Goal: Task Accomplishment & Management: Use online tool/utility

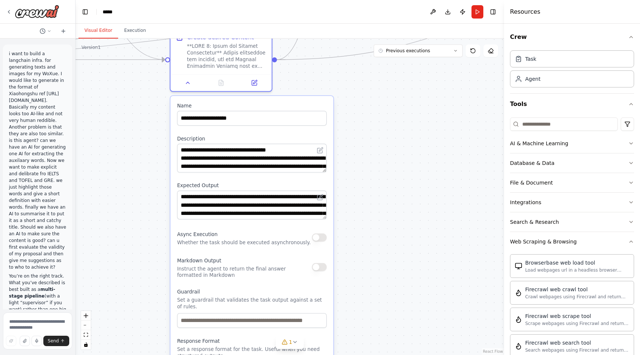
scroll to position [104, 0]
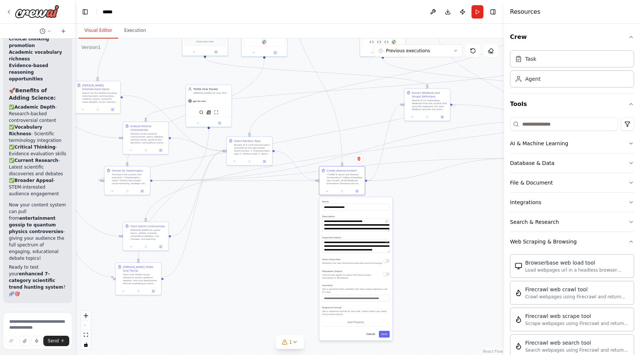
drag, startPoint x: 232, startPoint y: 112, endPoint x: 303, endPoint y: 206, distance: 117.7
click at [303, 206] on div ".deletable-edge-delete-btn { width: 20px; height: 20px; border: 0px solid #ffff…" at bounding box center [290, 197] width 429 height 316
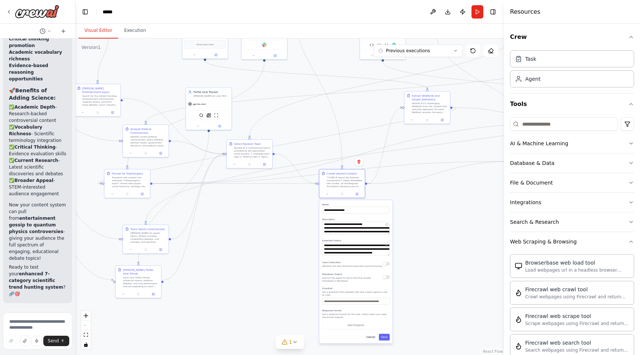
drag, startPoint x: 182, startPoint y: 81, endPoint x: 182, endPoint y: 105, distance: 24.5
click at [182, 105] on div ".deletable-edge-delete-btn { width: 20px; height: 20px; border: 0px solid #ffff…" at bounding box center [290, 197] width 429 height 316
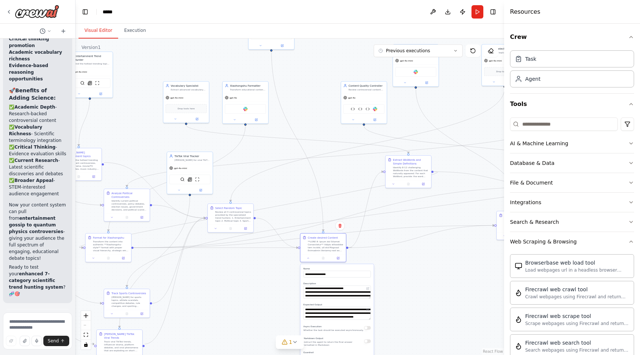
drag, startPoint x: 175, startPoint y: 95, endPoint x: 154, endPoint y: 139, distance: 48.9
click at [154, 139] on div ".deletable-edge-delete-btn { width: 20px; height: 20px; border: 0px solid #ffff…" at bounding box center [290, 197] width 429 height 316
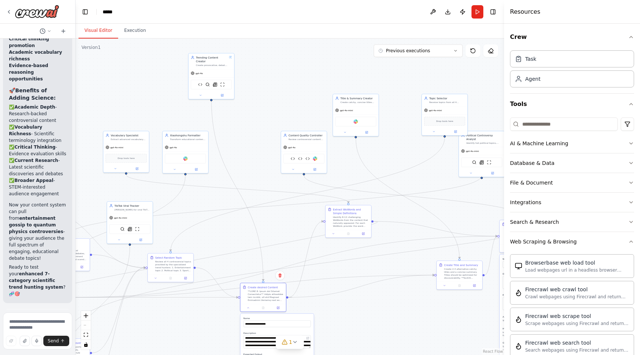
drag, startPoint x: 202, startPoint y: 140, endPoint x: 143, endPoint y: 189, distance: 76.3
click at [143, 189] on div ".deletable-edge-delete-btn { width: 20px; height: 20px; border: 0px solid #ffff…" at bounding box center [290, 197] width 429 height 316
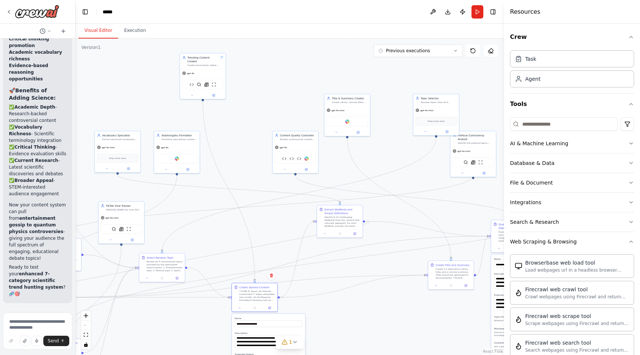
drag, startPoint x: 252, startPoint y: 143, endPoint x: 243, endPoint y: 143, distance: 8.5
click at [243, 143] on div ".deletable-edge-delete-btn { width: 20px; height: 20px; border: 0px solid #ffff…" at bounding box center [290, 197] width 429 height 316
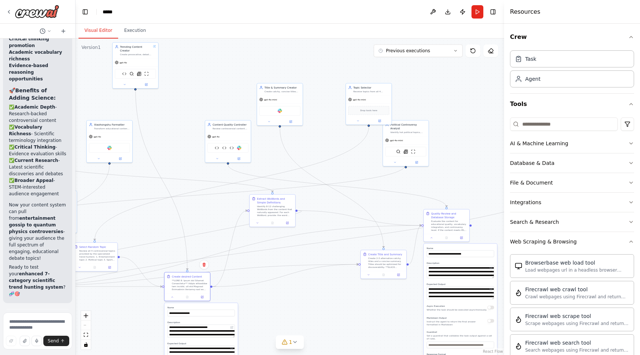
drag, startPoint x: 243, startPoint y: 143, endPoint x: 167, endPoint y: 112, distance: 82.4
click at [169, 116] on div ".deletable-edge-delete-btn { width: 20px; height: 20px; border: 0px solid #ffff…" at bounding box center [290, 197] width 429 height 316
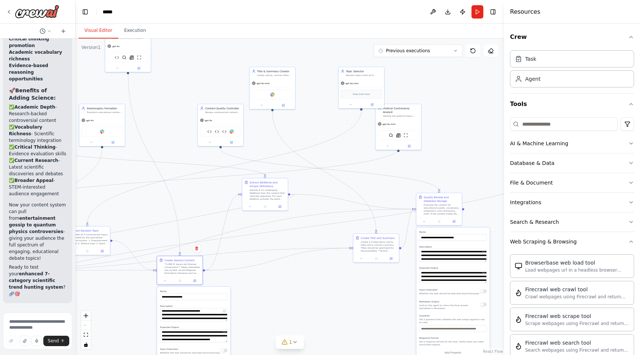
click at [167, 112] on div ".deletable-edge-delete-btn { width: 20px; height: 20px; border: 0px solid #ffff…" at bounding box center [290, 197] width 429 height 316
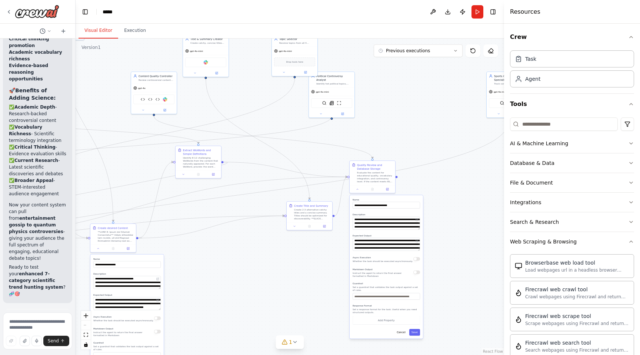
drag, startPoint x: 191, startPoint y: 145, endPoint x: 124, endPoint y: 113, distance: 74.1
click at [124, 113] on div ".deletable-edge-delete-btn { width: 20px; height: 20px; border: 0px solid #ffff…" at bounding box center [290, 197] width 429 height 316
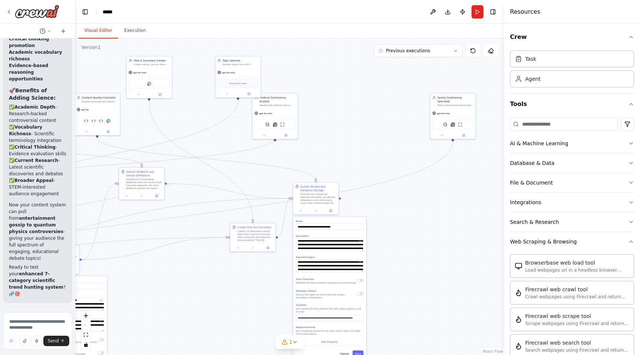
drag, startPoint x: 250, startPoint y: 94, endPoint x: 193, endPoint y: 115, distance: 60.6
click at [193, 115] on div ".deletable-edge-delete-btn { width: 20px; height: 20px; border: 0px solid #ffff…" at bounding box center [290, 197] width 429 height 316
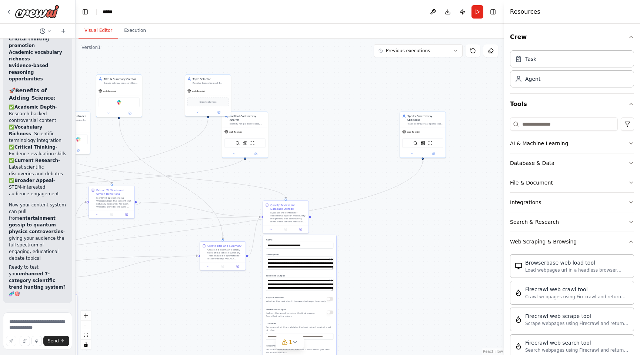
drag, startPoint x: 234, startPoint y: 141, endPoint x: 200, endPoint y: 160, distance: 38.8
click at [200, 160] on div ".deletable-edge-delete-btn { width: 20px; height: 20px; border: 0px solid #ffff…" at bounding box center [290, 197] width 429 height 316
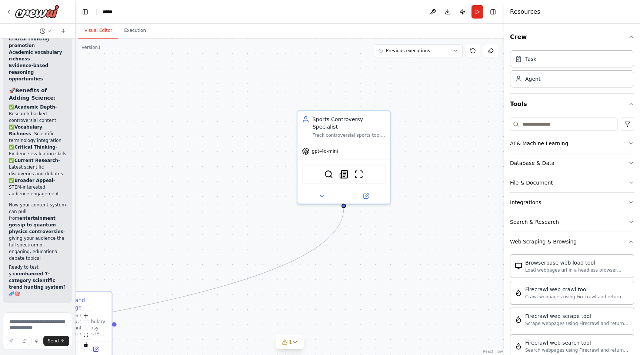
drag, startPoint x: 348, startPoint y: 149, endPoint x: 272, endPoint y: 156, distance: 75.8
click at [272, 156] on div ".deletable-edge-delete-btn { width: 20px; height: 20px; border: 0px solid #ffff…" at bounding box center [290, 197] width 429 height 316
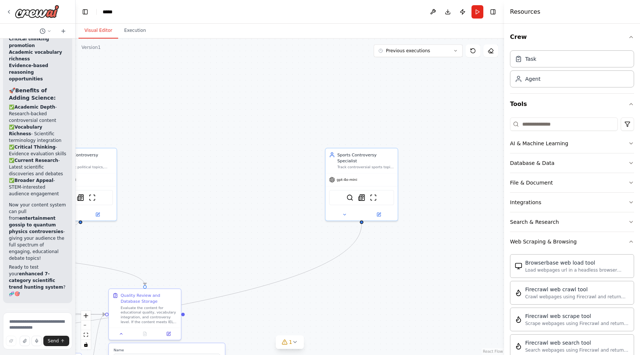
drag, startPoint x: 239, startPoint y: 146, endPoint x: 272, endPoint y: 176, distance: 44.3
click at [272, 176] on div ".deletable-edge-delete-btn { width: 20px; height: 20px; border: 0px solid #ffff…" at bounding box center [290, 197] width 429 height 316
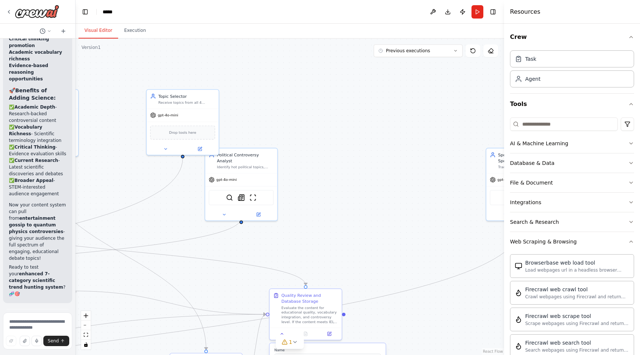
drag, startPoint x: 260, startPoint y: 144, endPoint x: 421, endPoint y: 144, distance: 160.4
click at [421, 144] on div ".deletable-edge-delete-btn { width: 20px; height: 20px; border: 0px solid #ffff…" at bounding box center [290, 197] width 429 height 316
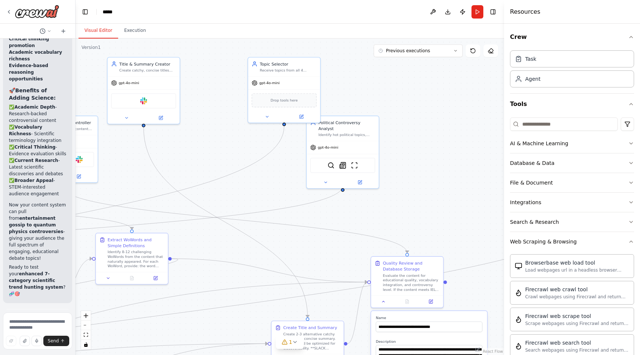
drag, startPoint x: 342, startPoint y: 163, endPoint x: 443, endPoint y: 132, distance: 106.0
click at [443, 132] on div ".deletable-edge-delete-btn { width: 20px; height: 20px; border: 0px solid #ffff…" at bounding box center [290, 197] width 429 height 316
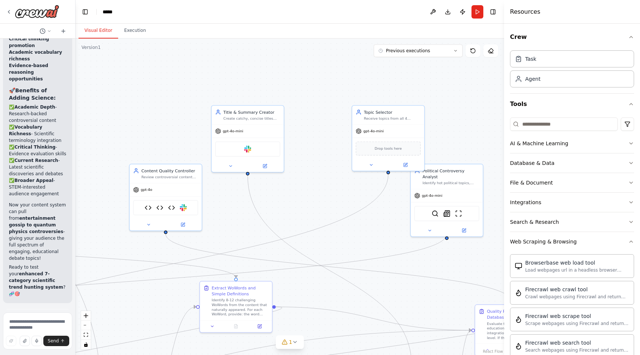
drag, startPoint x: 279, startPoint y: 170, endPoint x: 383, endPoint y: 218, distance: 114.2
click at [383, 218] on div ".deletable-edge-delete-btn { width: 20px; height: 20px; border: 0px solid #ffff…" at bounding box center [290, 197] width 429 height 316
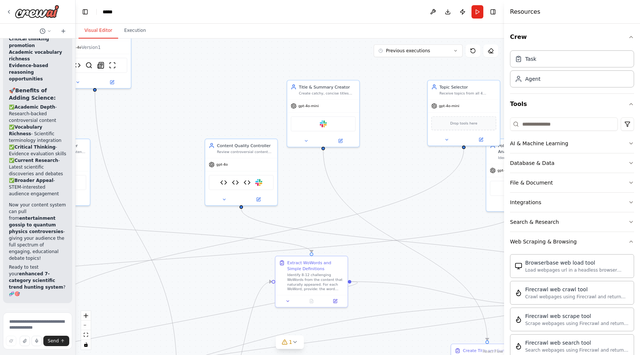
drag, startPoint x: 289, startPoint y: 203, endPoint x: 365, endPoint y: 177, distance: 80.0
click at [365, 177] on div ".deletable-edge-delete-btn { width: 20px; height: 20px; border: 0px solid #ffff…" at bounding box center [290, 197] width 429 height 316
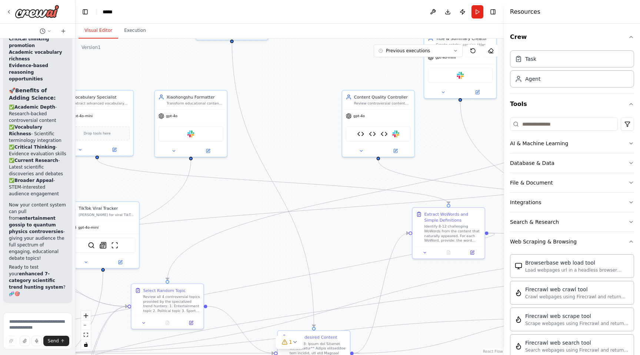
drag, startPoint x: 193, startPoint y: 230, endPoint x: 330, endPoint y: 182, distance: 145.4
click at [330, 182] on div ".deletable-edge-delete-btn { width: 20px; height: 20px; border: 0px solid #ffff…" at bounding box center [290, 197] width 429 height 316
drag, startPoint x: 330, startPoint y: 182, endPoint x: 333, endPoint y: 183, distance: 4.0
click at [334, 183] on div ".deletable-edge-delete-btn { width: 20px; height: 20px; border: 0px solid #ffff…" at bounding box center [290, 197] width 429 height 316
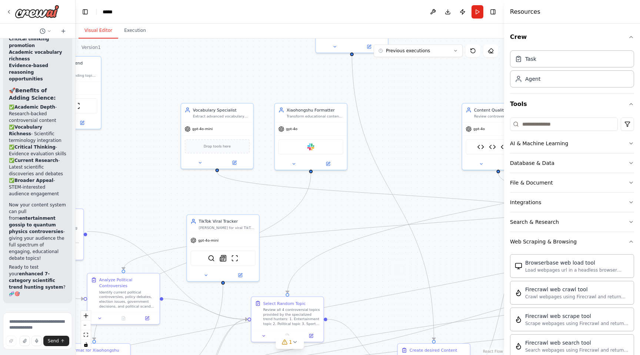
drag, startPoint x: 273, startPoint y: 130, endPoint x: 389, endPoint y: 142, distance: 116.5
click at [389, 142] on div ".deletable-edge-delete-btn { width: 20px; height: 20px; border: 0px solid #ffff…" at bounding box center [290, 197] width 429 height 316
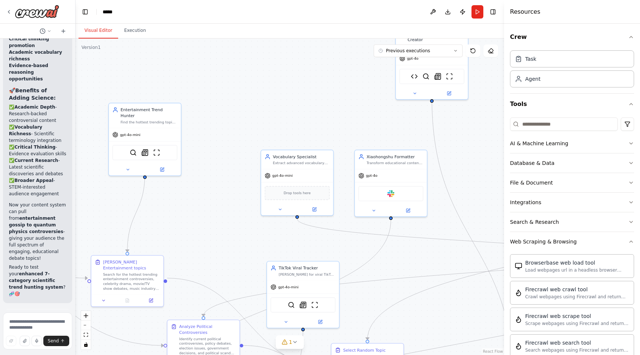
drag, startPoint x: 169, startPoint y: 113, endPoint x: 213, endPoint y: 188, distance: 87.2
click at [213, 188] on div ".deletable-edge-delete-btn { width: 20px; height: 20px; border: 0px solid #ffff…" at bounding box center [290, 197] width 429 height 316
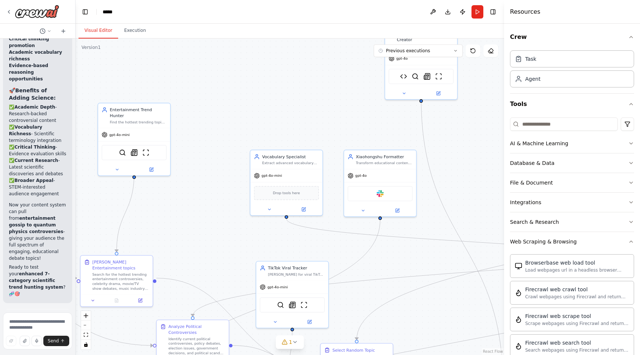
drag, startPoint x: 221, startPoint y: 124, endPoint x: 123, endPoint y: 120, distance: 98.2
click at [123, 120] on div ".deletable-edge-delete-btn { width: 20px; height: 20px; border: 0px solid #ffff…" at bounding box center [290, 197] width 429 height 316
